Goal: Check status

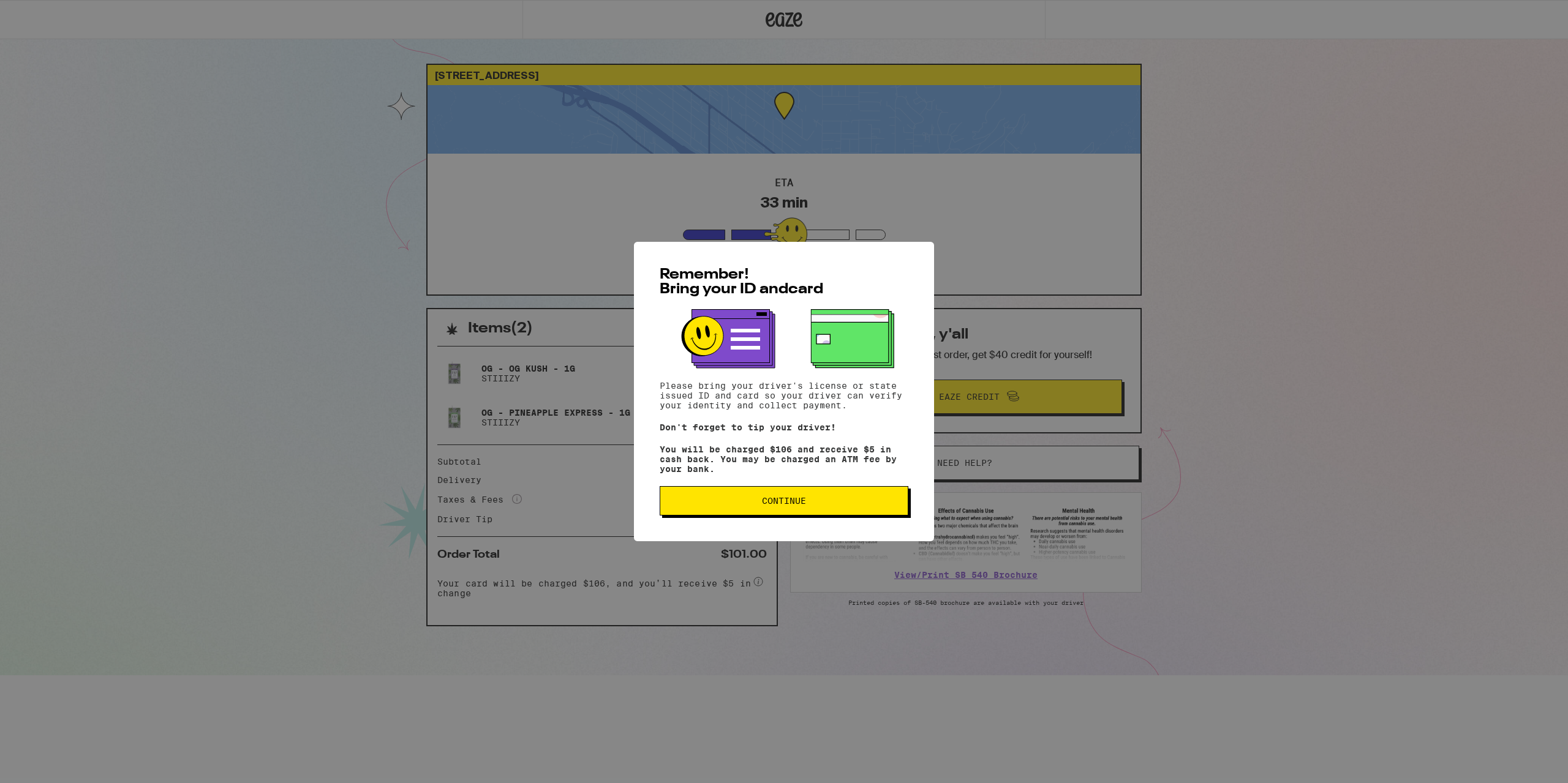
click at [822, 512] on button "Continue" at bounding box center [784, 501] width 249 height 29
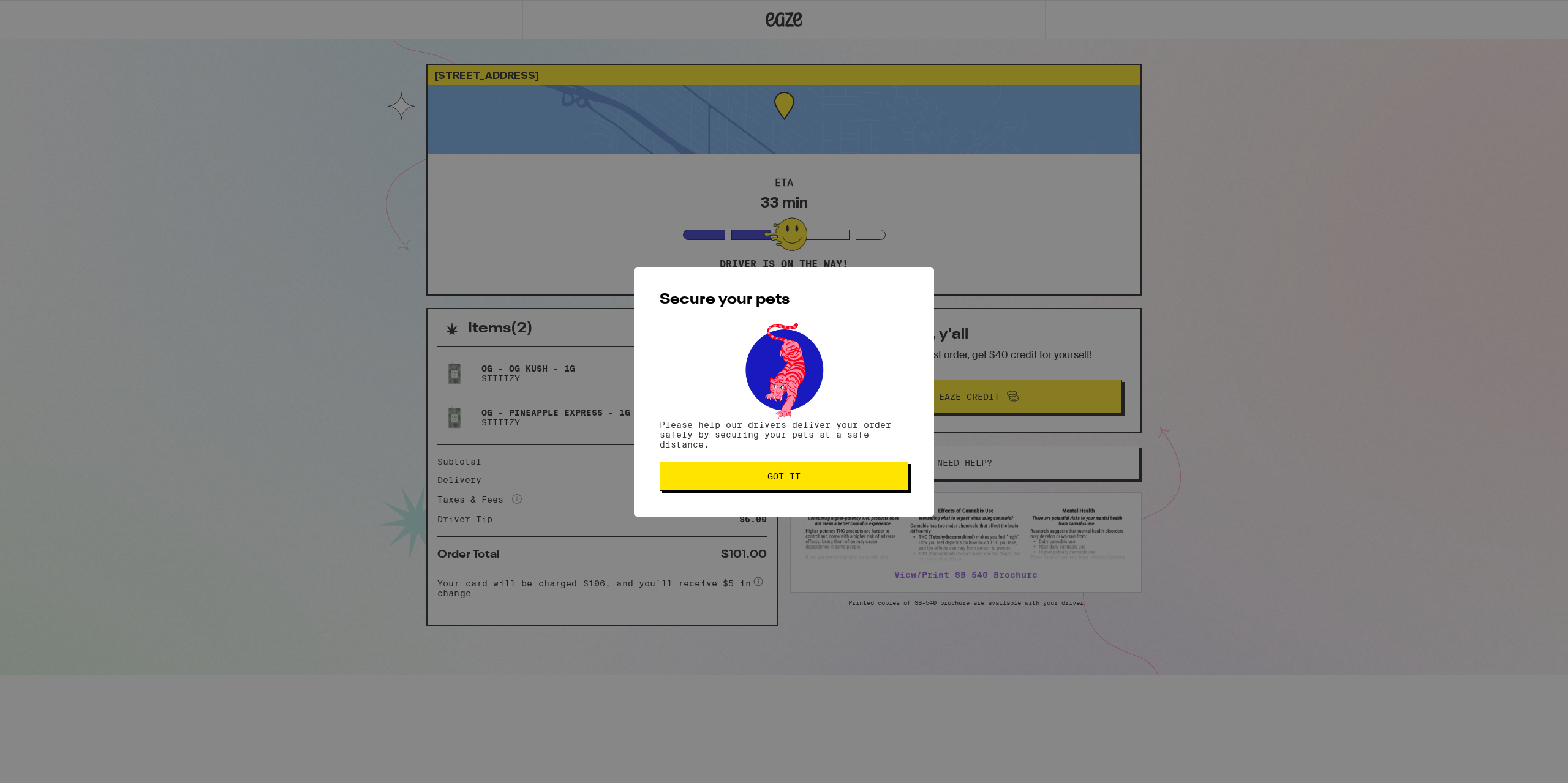
click at [824, 507] on div "Secure your pets Please help our drivers deliver your order safely by securing …" at bounding box center [784, 392] width 300 height 250
click at [824, 491] on button "Got it" at bounding box center [784, 476] width 249 height 29
